Goal: Task Accomplishment & Management: Complete application form

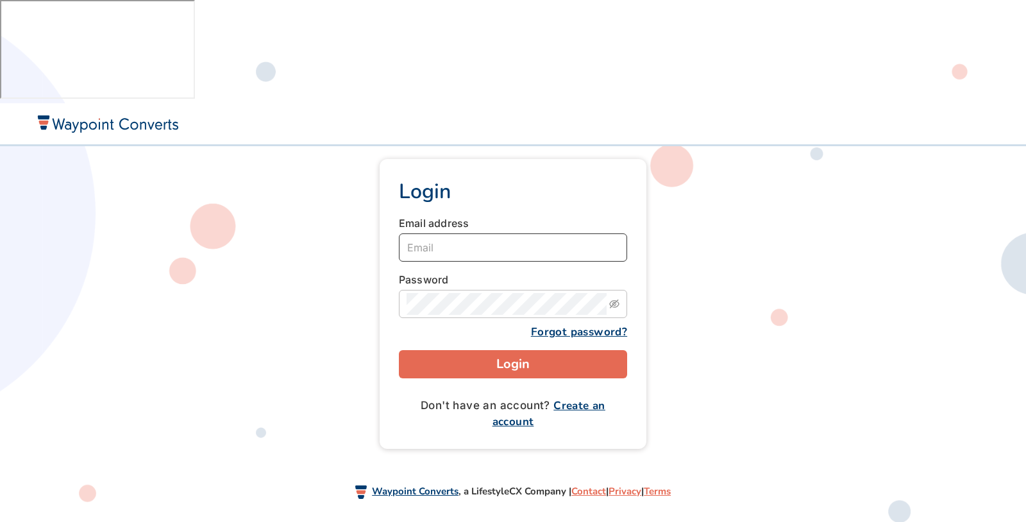
type input "hareer.adnan@productbox.dev"
click at [511, 350] on button "Login" at bounding box center [513, 364] width 228 height 28
